Goal: Navigation & Orientation: Find specific page/section

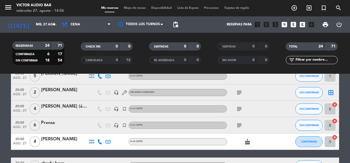
scroll to position [94, 0]
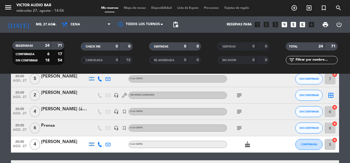
click at [237, 98] on icon "subject" at bounding box center [239, 95] width 7 height 7
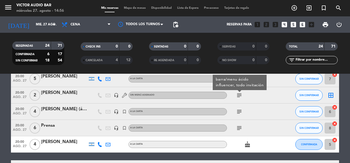
click at [237, 98] on icon "subject" at bounding box center [239, 95] width 7 height 7
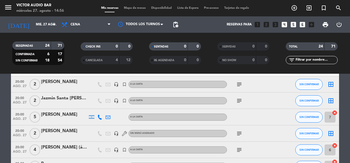
scroll to position [55, 0]
click at [237, 98] on icon "subject" at bounding box center [239, 101] width 7 height 7
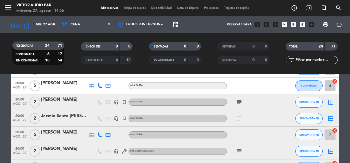
click at [237, 98] on div "subject" at bounding box center [251, 102] width 49 height 16
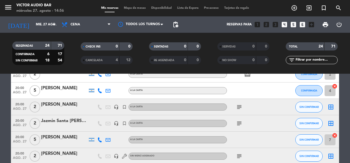
scroll to position [36, 0]
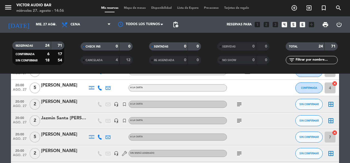
click at [237, 103] on icon "subject" at bounding box center [239, 104] width 7 height 7
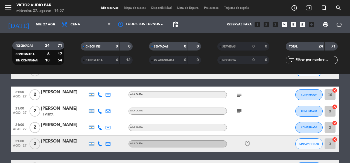
scroll to position [191, 0]
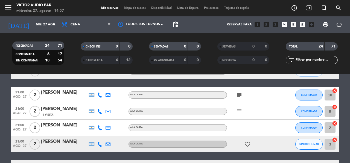
click at [237, 111] on icon "subject" at bounding box center [239, 111] width 7 height 7
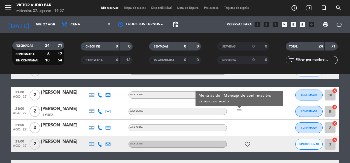
click at [240, 84] on div "20:00 ago. 27 2 [PERSON_NAME] A [PERSON_NAME] card_giftcard CONFIRMADA 1 cancel…" at bounding box center [175, 124] width 328 height 432
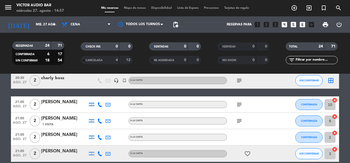
scroll to position [177, 0]
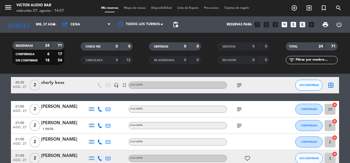
click at [238, 108] on icon "subject" at bounding box center [239, 109] width 7 height 7
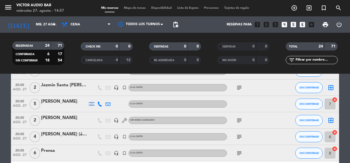
scroll to position [68, 0]
click at [237, 136] on icon "subject" at bounding box center [239, 137] width 7 height 7
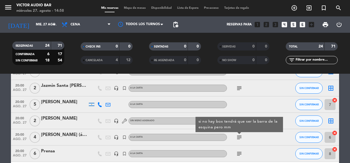
click at [237, 136] on icon "subject" at bounding box center [239, 137] width 7 height 7
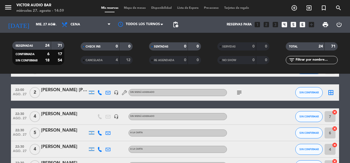
scroll to position [264, 0]
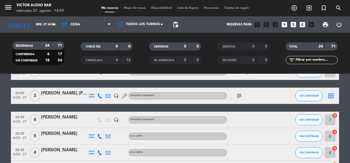
click at [241, 98] on icon "subject" at bounding box center [239, 96] width 7 height 7
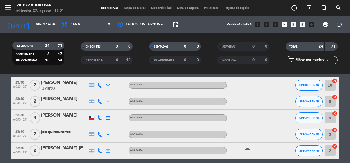
scroll to position [373, 0]
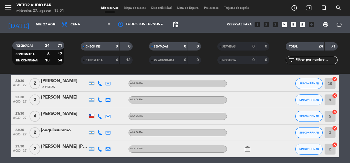
click at [135, 8] on span "Mapa de mesas" at bounding box center [134, 8] width 27 height 3
